Goal: Information Seeking & Learning: Find specific fact

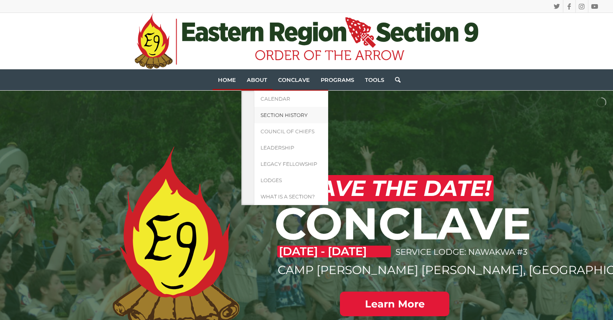
click at [283, 114] on span "Section History" at bounding box center [284, 115] width 47 height 6
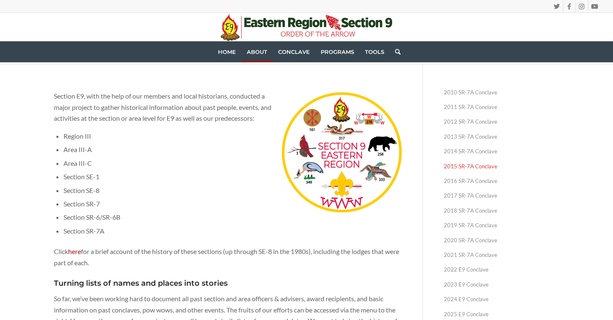
scroll to position [58, 0]
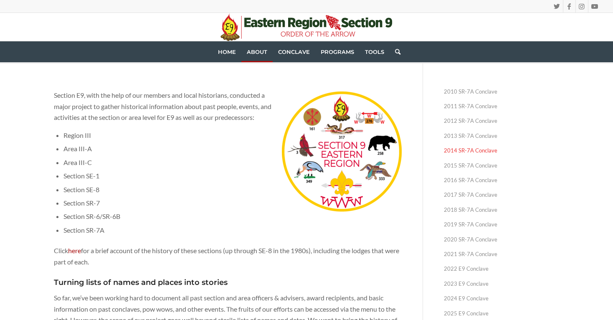
click at [467, 149] on link "2014 SR-7A Conclave" at bounding box center [501, 150] width 115 height 15
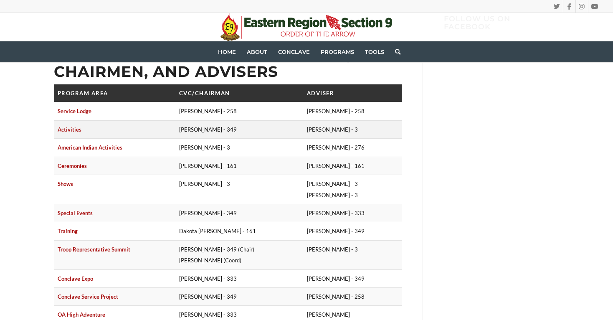
scroll to position [680, 0]
drag, startPoint x: 54, startPoint y: 204, endPoint x: 377, endPoint y: 206, distance: 322.2
click at [377, 206] on tr "Special Events [PERSON_NAME] - 349 [PERSON_NAME] - 333" at bounding box center [228, 213] width 348 height 18
click at [371, 210] on td "[PERSON_NAME] - 333" at bounding box center [353, 213] width 99 height 18
drag, startPoint x: 374, startPoint y: 204, endPoint x: 62, endPoint y: 206, distance: 311.3
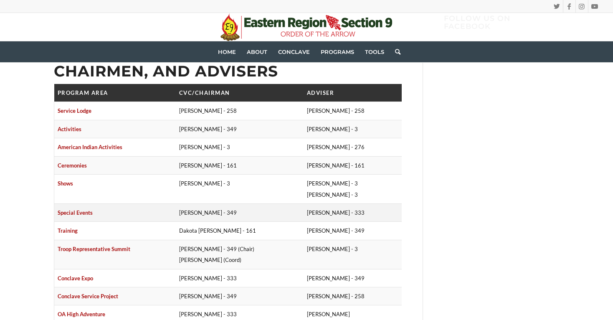
click at [62, 206] on tr "Special Events Kevin Lee - 349 Matt Singletary - 333" at bounding box center [228, 213] width 348 height 18
